Goal: Ask a question

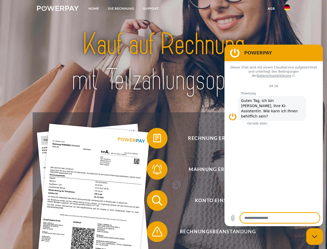
click at [58, 9] on img at bounding box center [58, 8] width 42 height 5
click at [287, 9] on img at bounding box center [287, 7] width 6 height 6
click at [271, 9] on link "agb" at bounding box center [272, 8] width 16 height 9
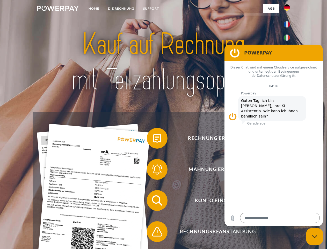
click at [154, 139] on span at bounding box center [150, 138] width 26 height 26
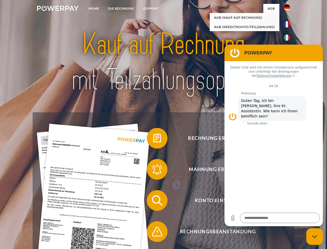
click at [154, 170] on div "Rechnung erhalten? Mahnung erhalten? Konto einsehen" at bounding box center [164, 215] width 262 height 207
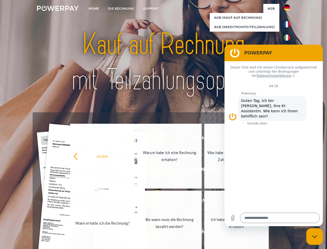
click at [154, 201] on link "Bis wann muss die Rechnung bezahlt werden?" at bounding box center [169, 223] width 65 height 65
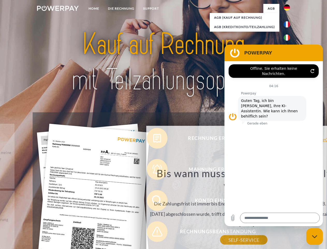
click at [154, 233] on div "Rechnung erhalten? Mahnung erhalten? Konto einsehen" at bounding box center [164, 215] width 262 height 207
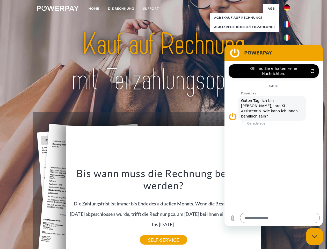
click at [315, 236] on icon "Messaging-Fenster schließen" at bounding box center [314, 236] width 5 height 3
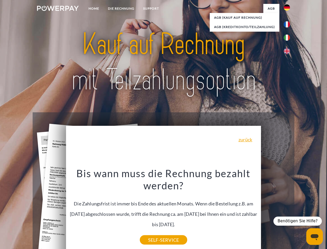
type textarea "*"
